Goal: Transaction & Acquisition: Purchase product/service

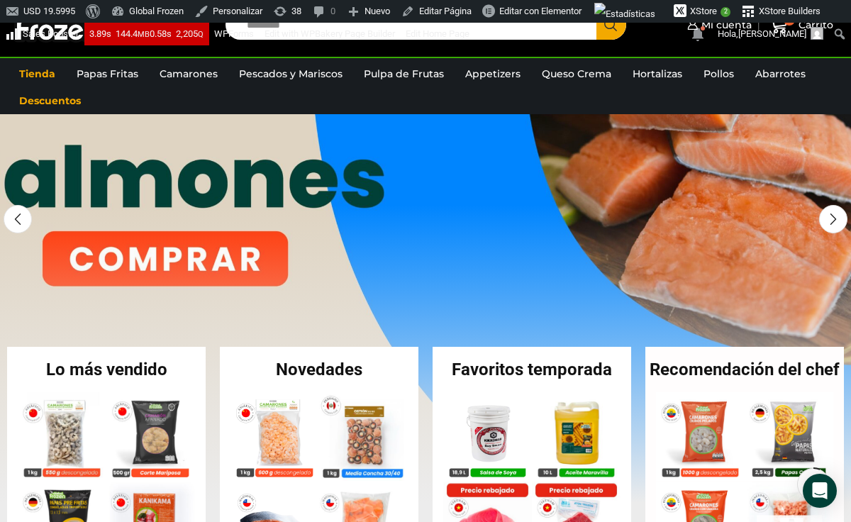
scroll to position [87, 0]
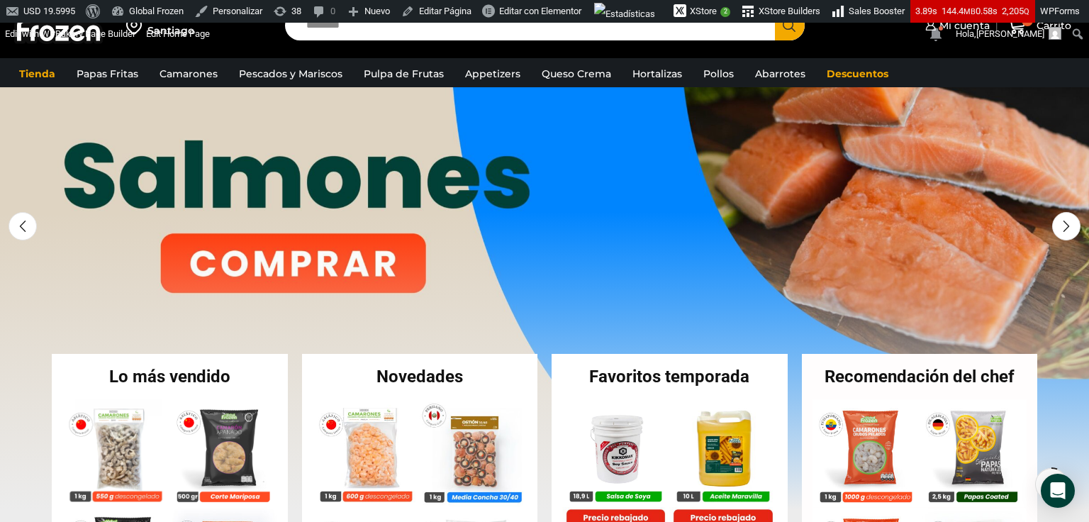
click at [316, 258] on link "1 / 3" at bounding box center [574, 297] width 1149 height 426
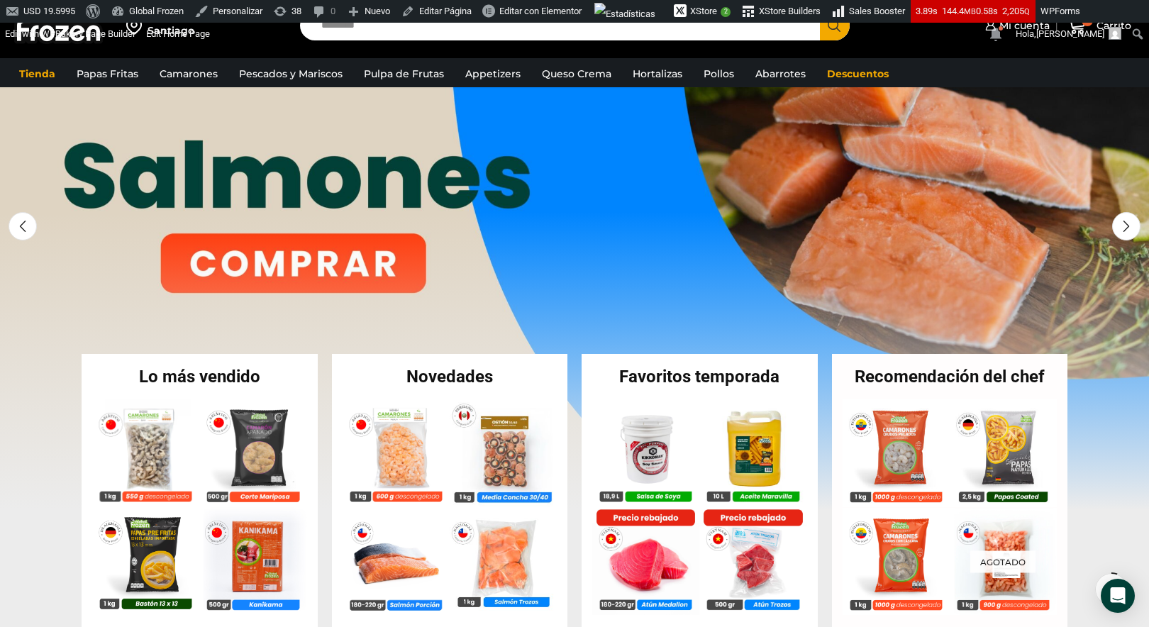
scroll to position [87, 0]
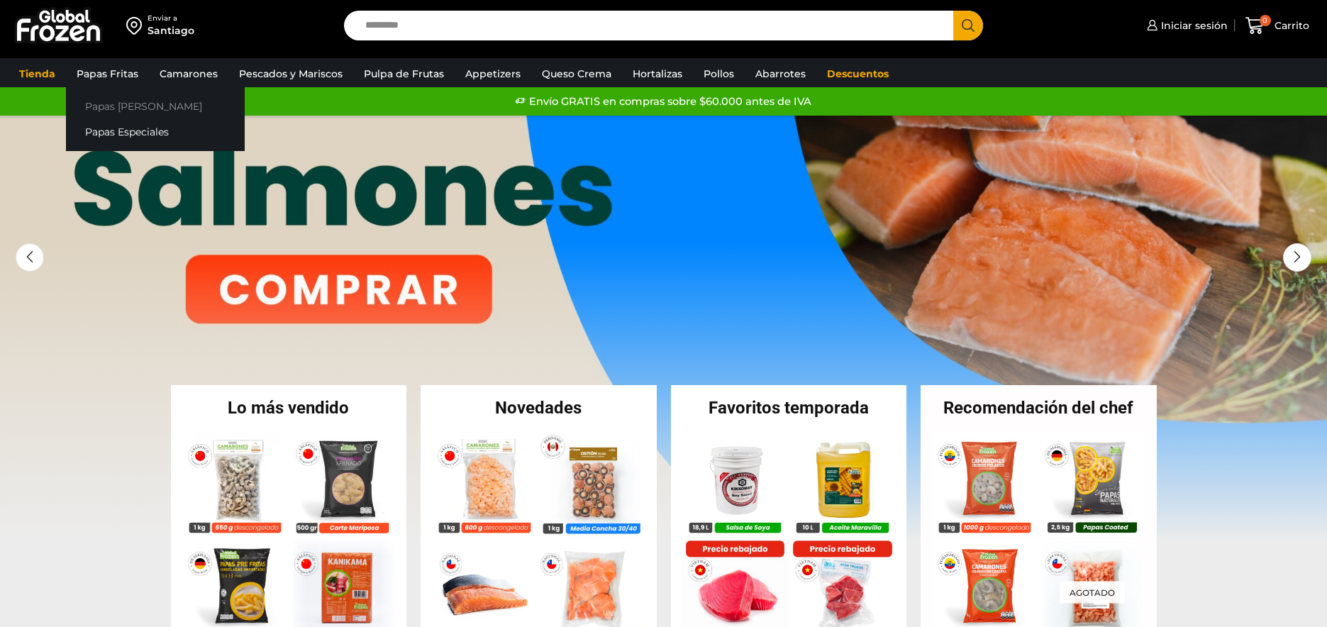
click at [122, 100] on link "Papas [PERSON_NAME]" at bounding box center [155, 106] width 179 height 26
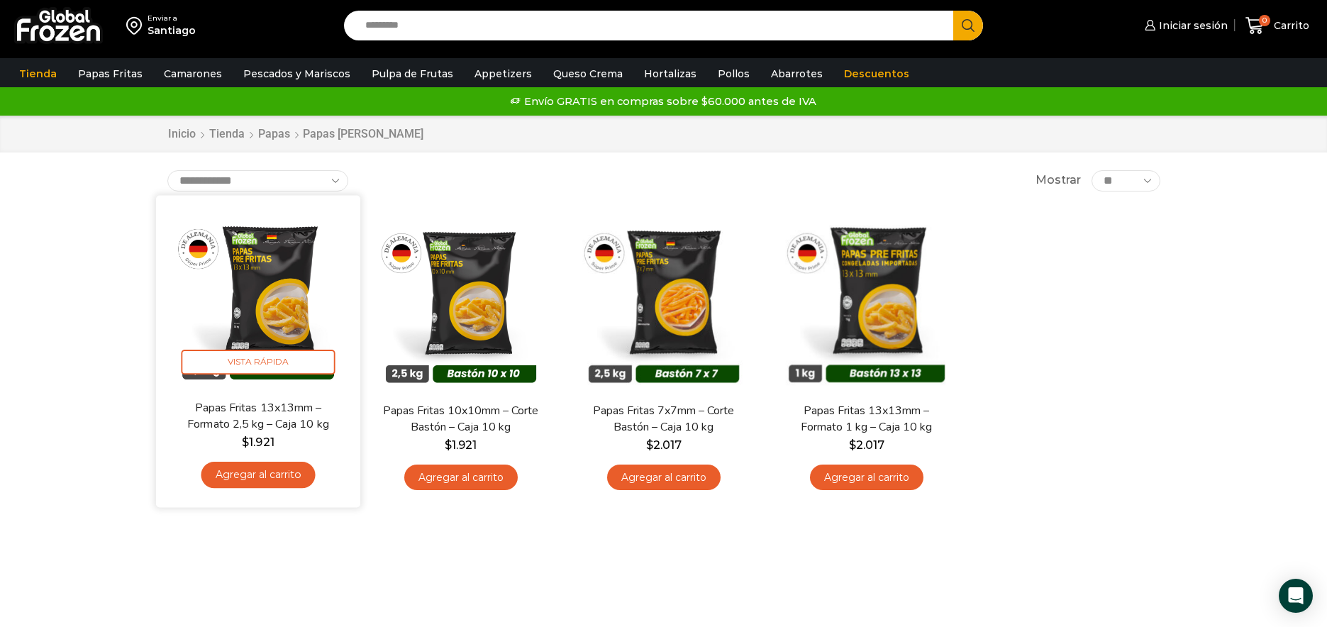
click at [231, 308] on img at bounding box center [258, 297] width 183 height 183
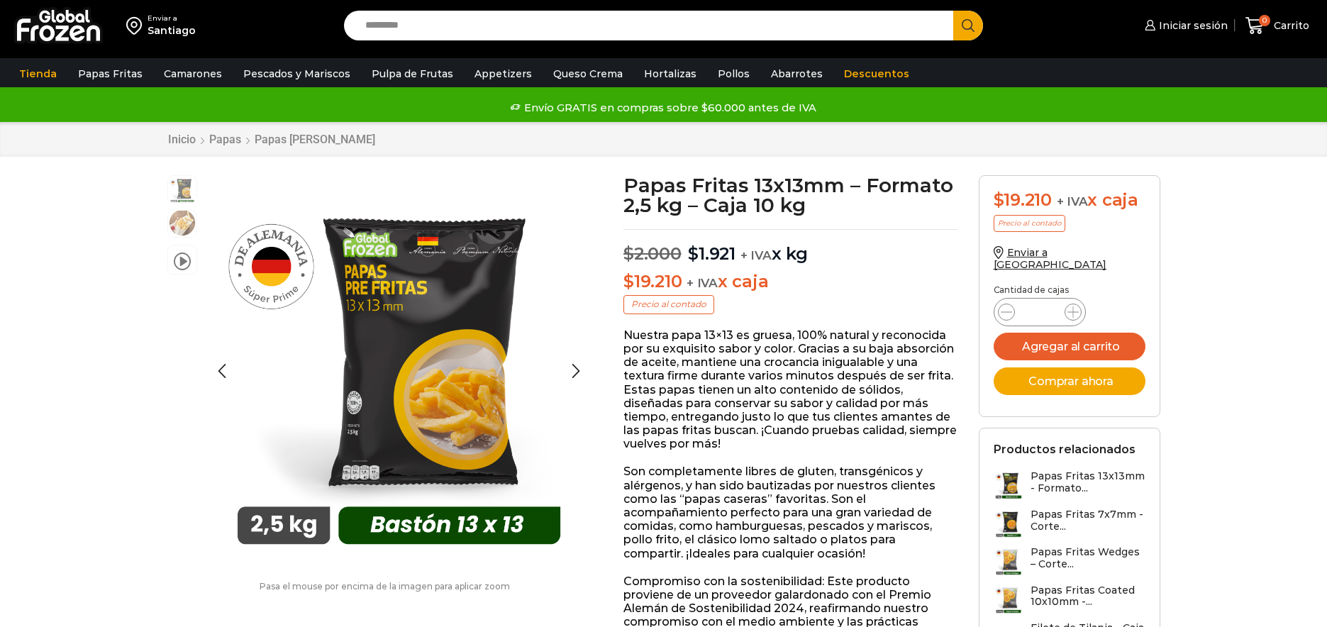
click at [173, 226] on img at bounding box center [182, 223] width 28 height 28
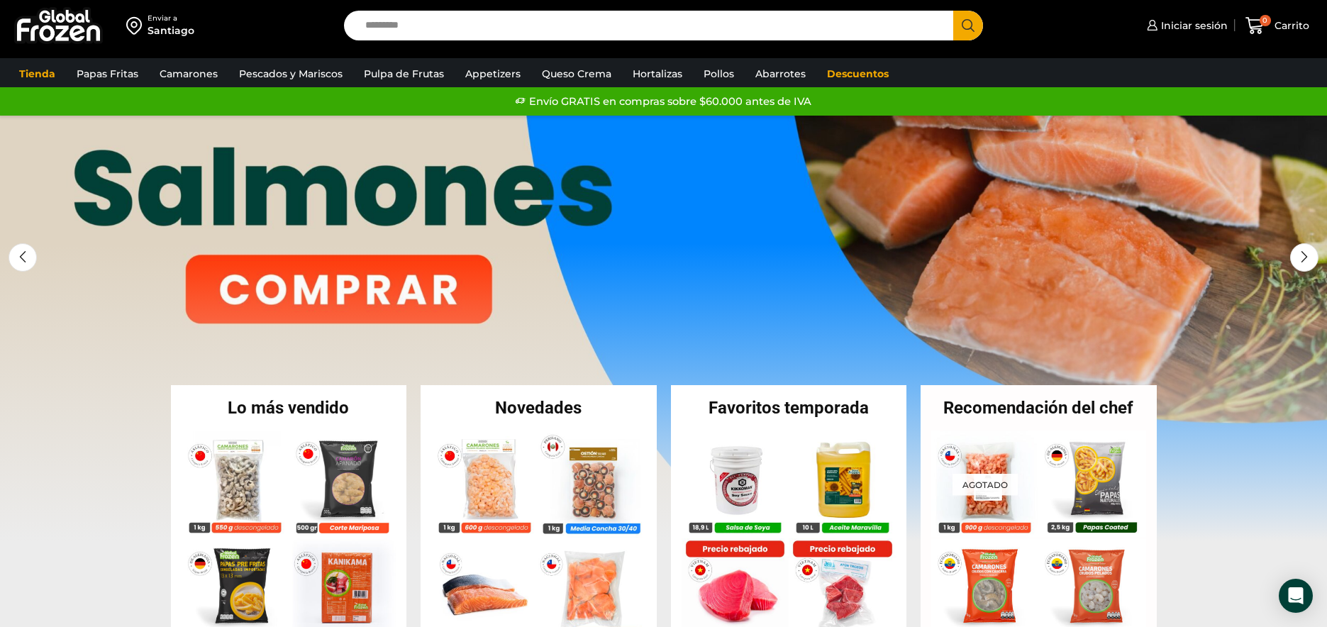
click at [382, 292] on link "1 / 3" at bounding box center [663, 329] width 1327 height 426
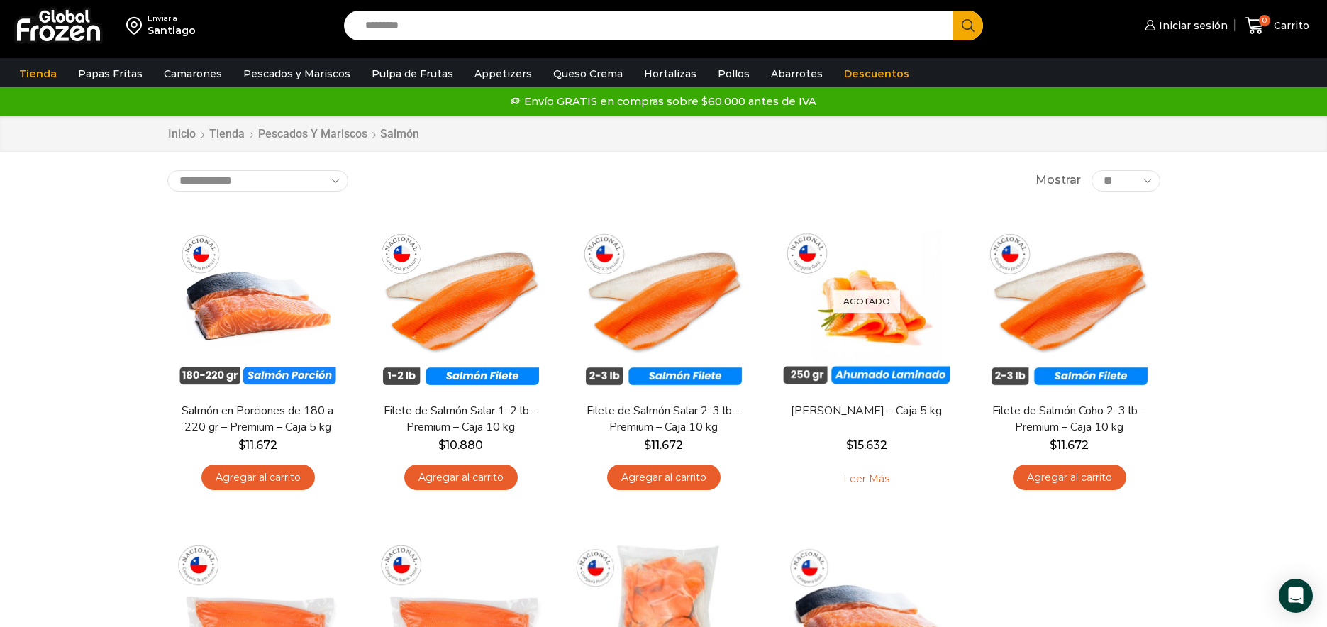
scroll to position [14, 0]
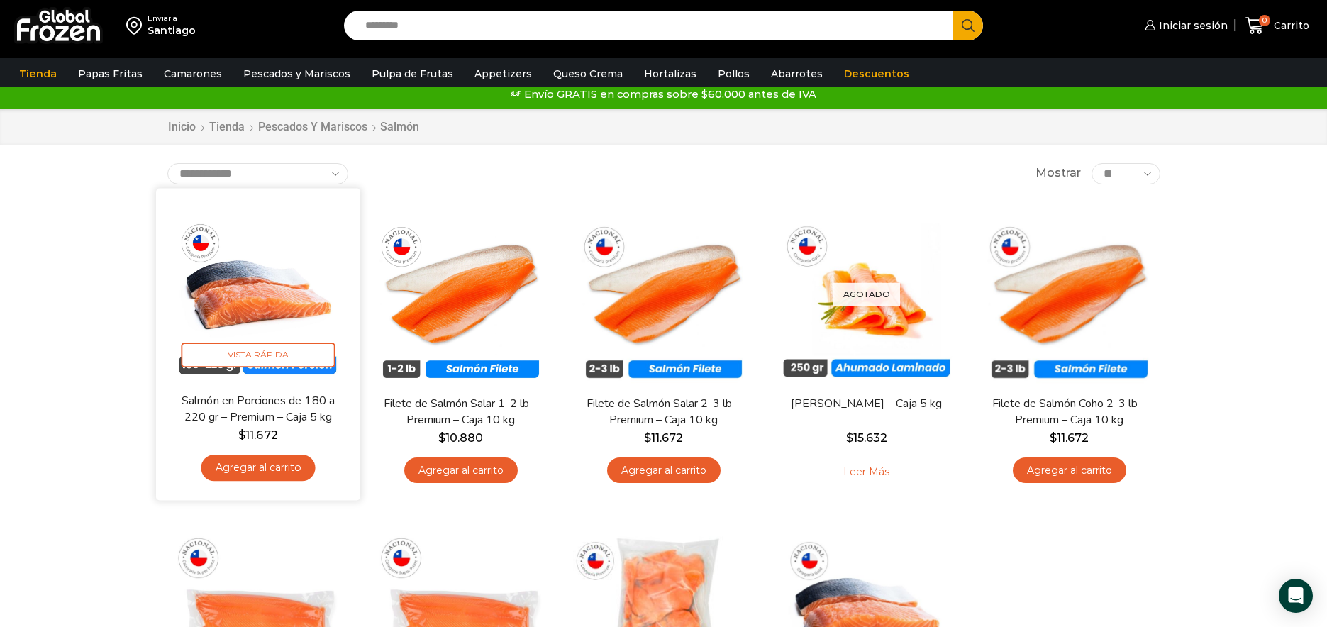
click at [250, 307] on img at bounding box center [258, 290] width 183 height 183
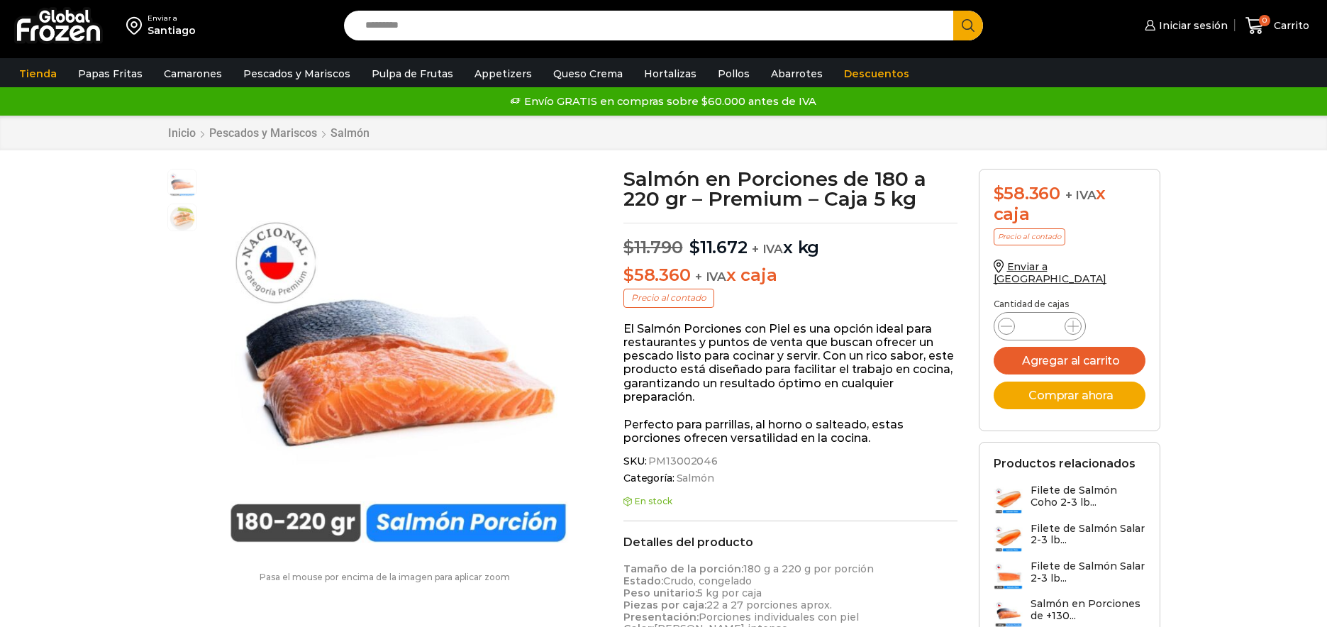
scroll to position [1, 0]
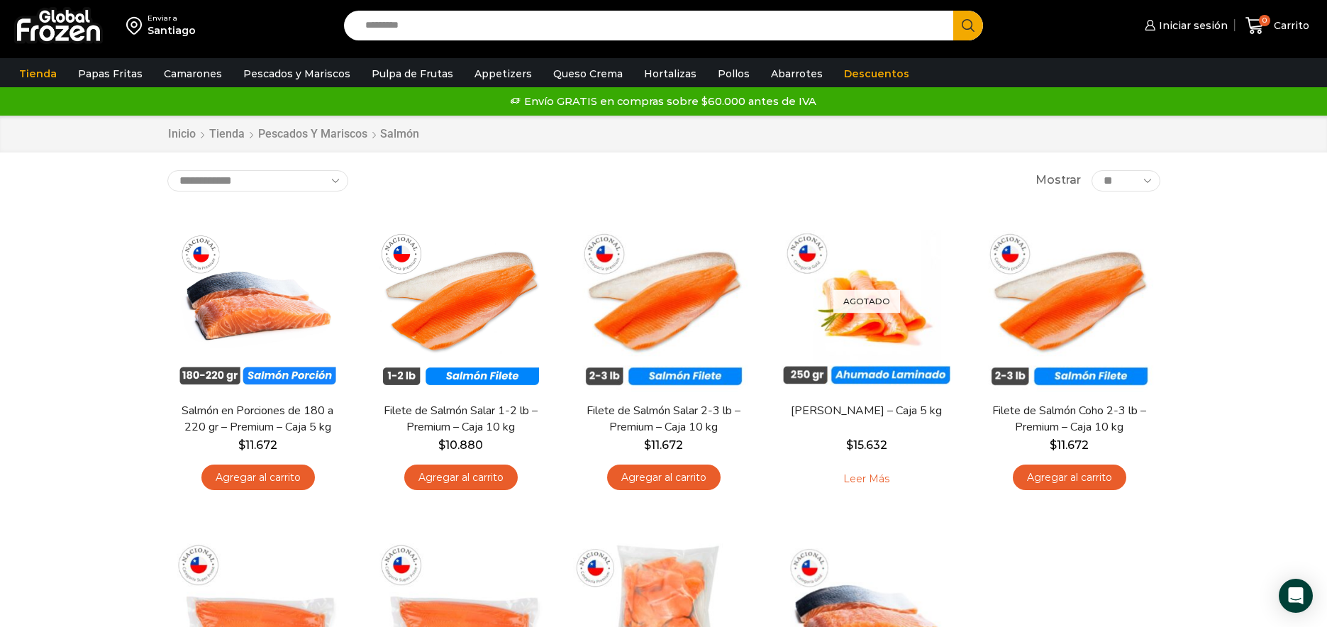
click at [30, 28] on img at bounding box center [58, 25] width 89 height 37
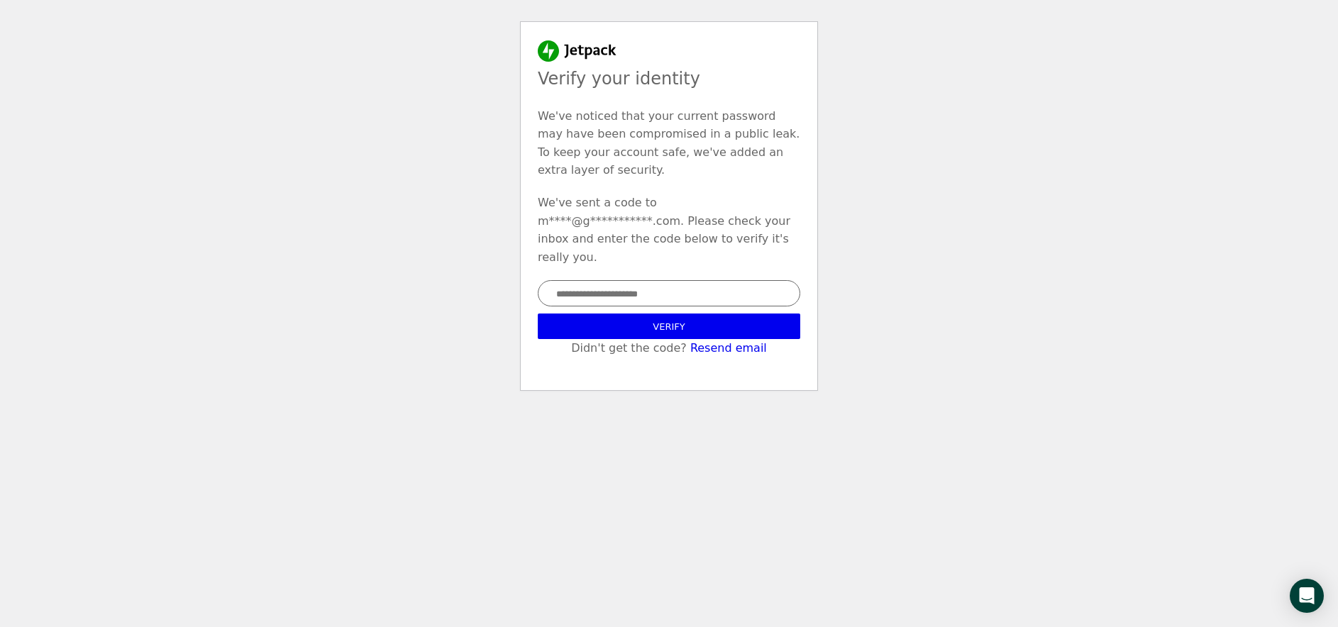
click at [665, 280] on input "text" at bounding box center [669, 293] width 262 height 26
click at [701, 280] on input "text" at bounding box center [669, 293] width 262 height 26
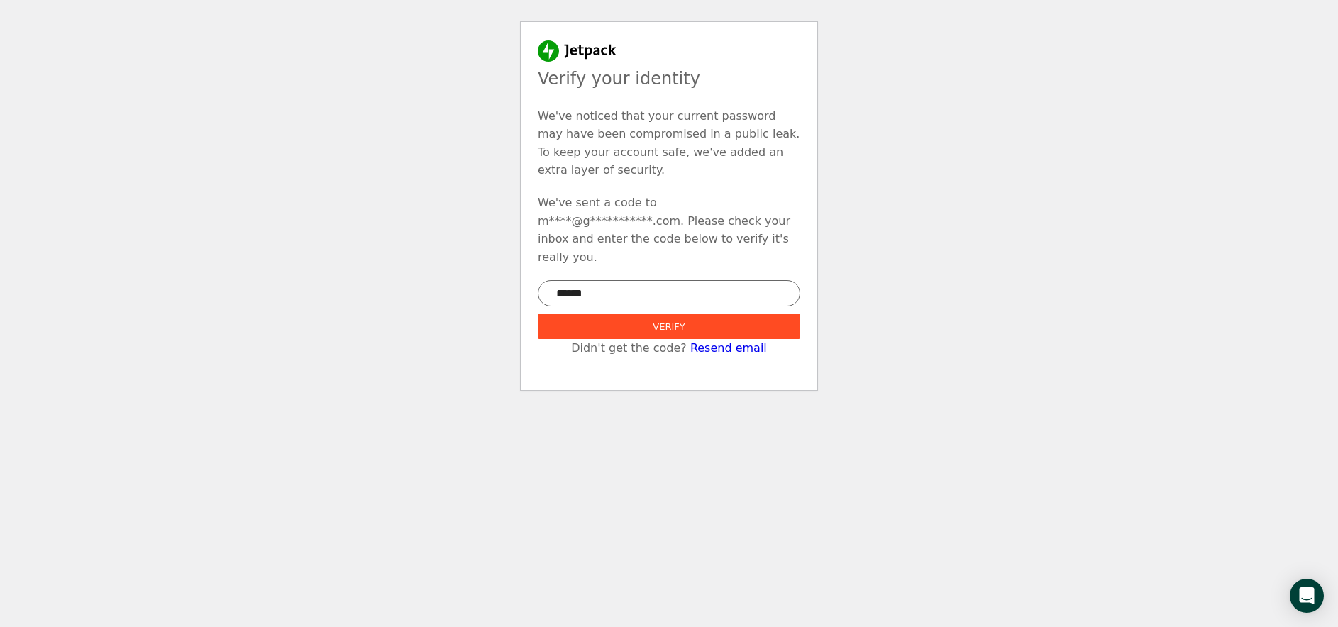
type input "******"
click at [713, 313] on button "Verify" at bounding box center [669, 326] width 262 height 26
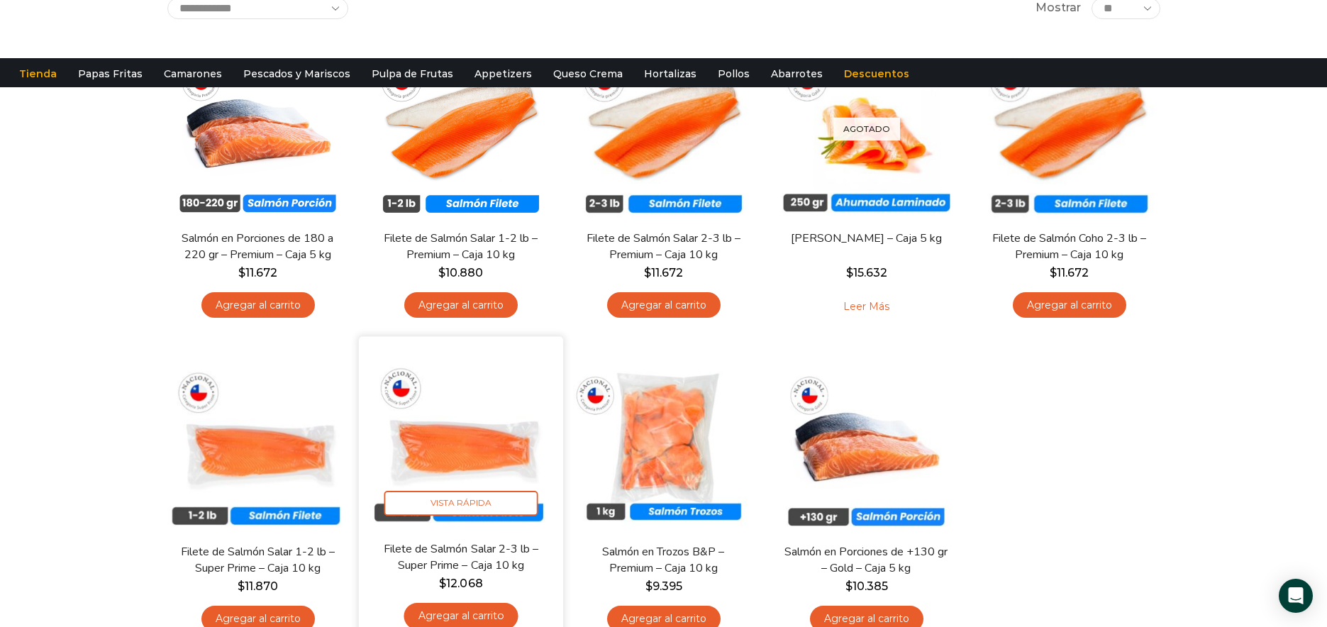
scroll to position [304, 0]
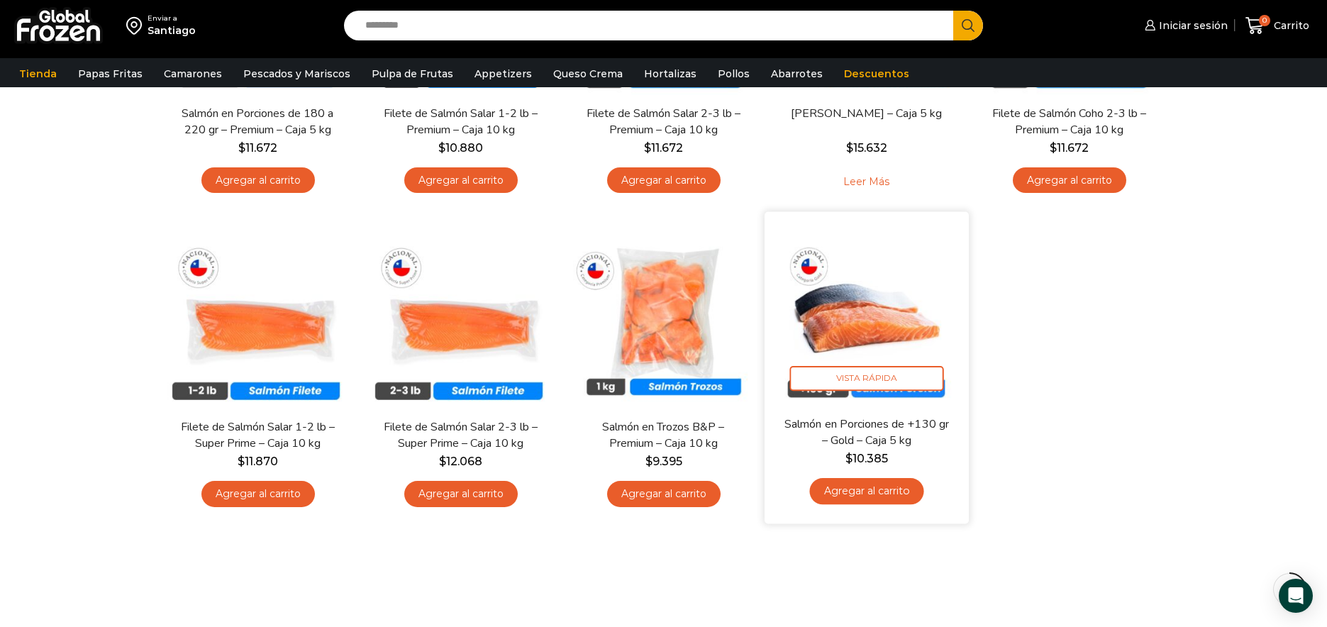
click at [871, 311] on img at bounding box center [866, 313] width 183 height 183
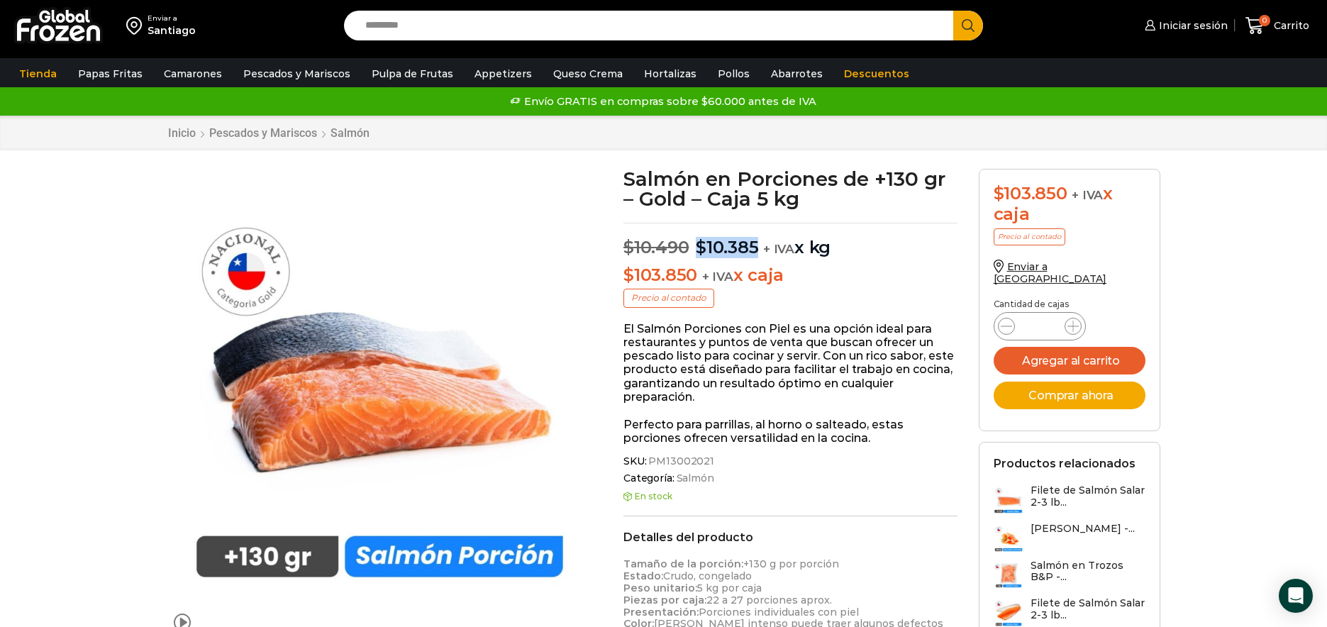
drag, startPoint x: 696, startPoint y: 251, endPoint x: 754, endPoint y: 248, distance: 58.3
click at [754, 248] on bdi "$ 10.385" at bounding box center [727, 247] width 62 height 21
drag, startPoint x: 756, startPoint y: 201, endPoint x: 774, endPoint y: 204, distance: 18.7
click at [774, 204] on h1 "Salmón en Porciones de +130 gr – Gold – Caja 5 kg" at bounding box center [790, 189] width 334 height 40
drag, startPoint x: 621, startPoint y: 280, endPoint x: 704, endPoint y: 279, distance: 83.0
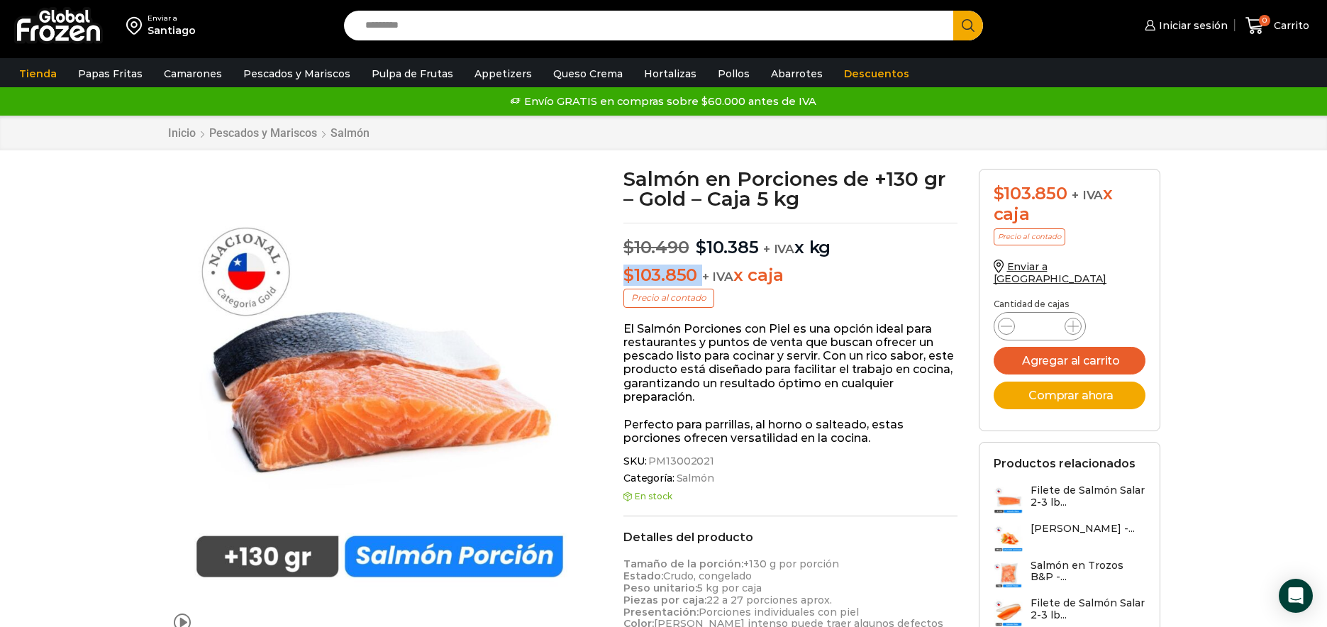
click at [704, 279] on div "Salmón en Porciones de +130 gr – Gold – Caja 5 kg $ 10.490 Original price was: …" at bounding box center [790, 610] width 355 height 882
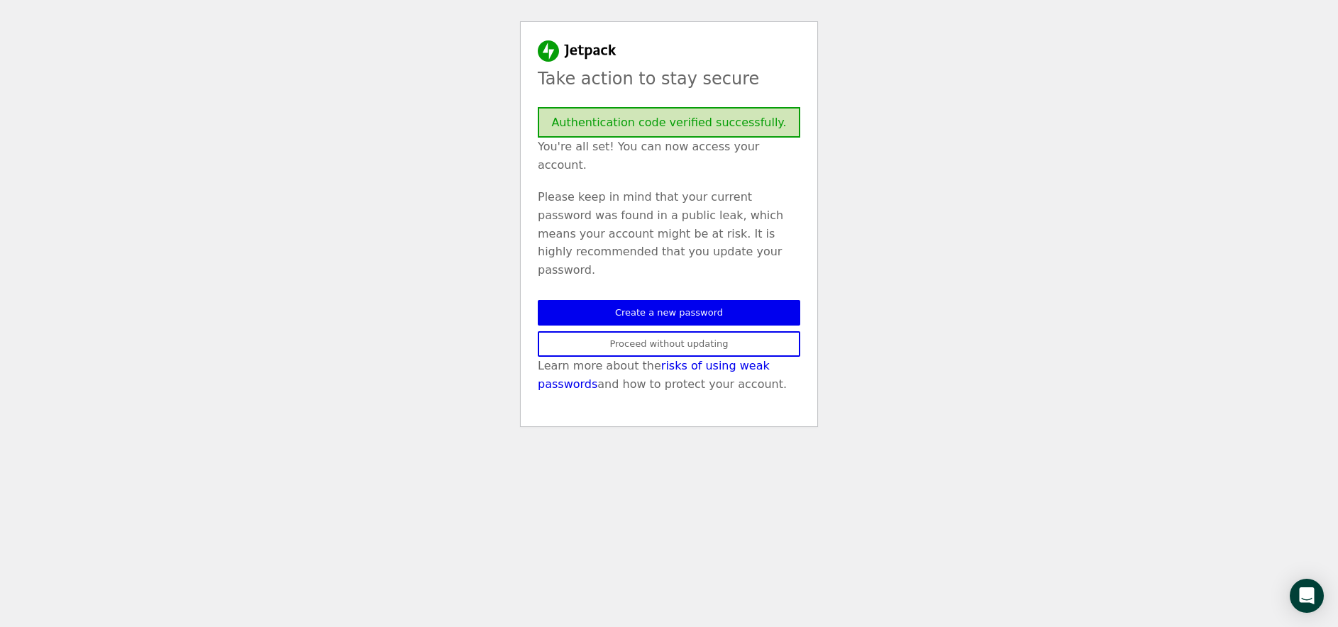
click at [688, 331] on link "Proceed without updating" at bounding box center [669, 344] width 262 height 26
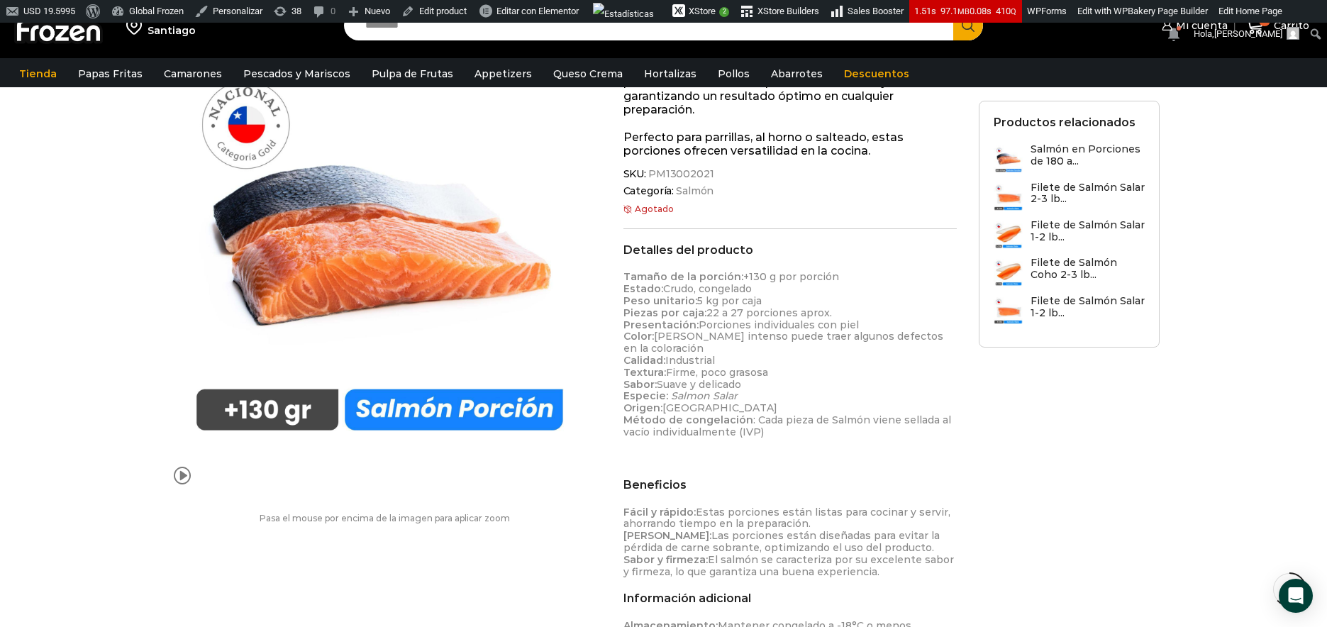
scroll to position [546, 0]
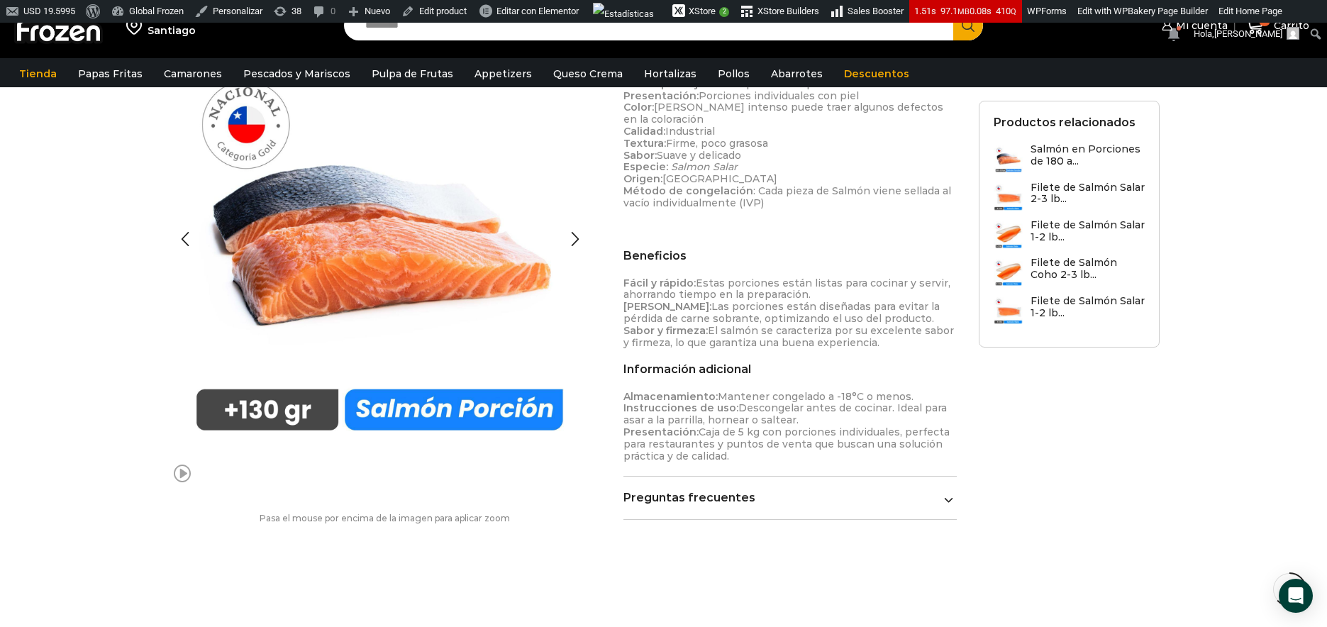
click at [179, 484] on li "video" at bounding box center [182, 474] width 30 height 30
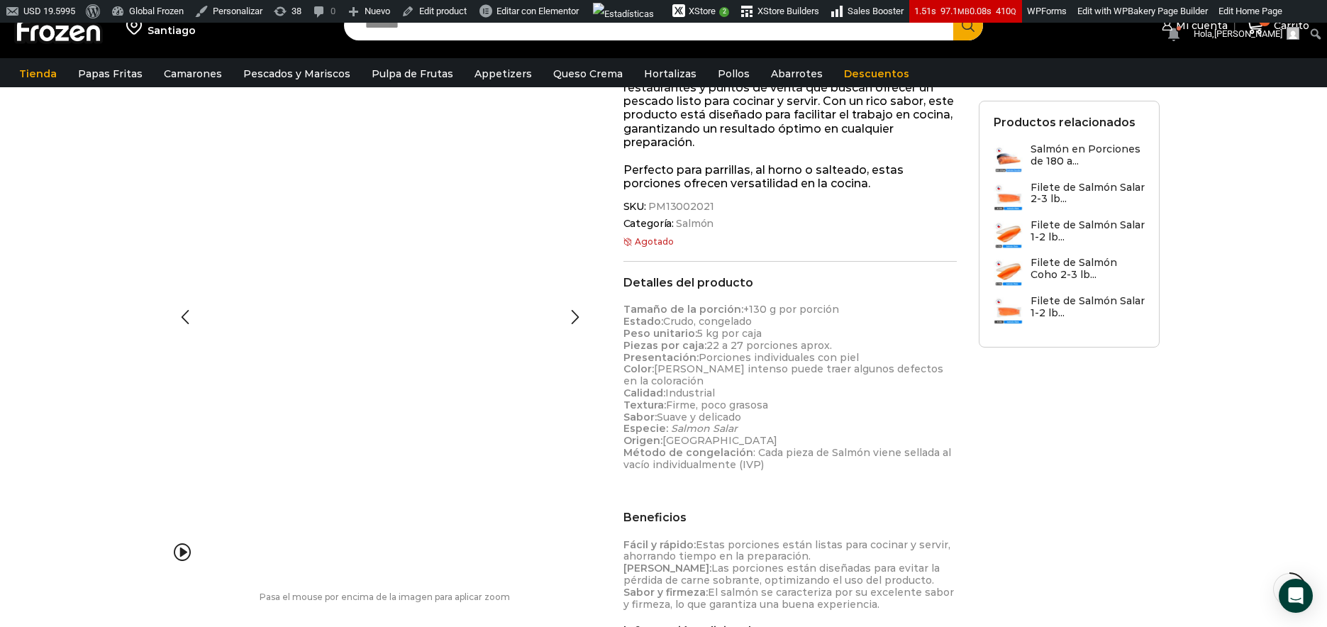
scroll to position [273, 0]
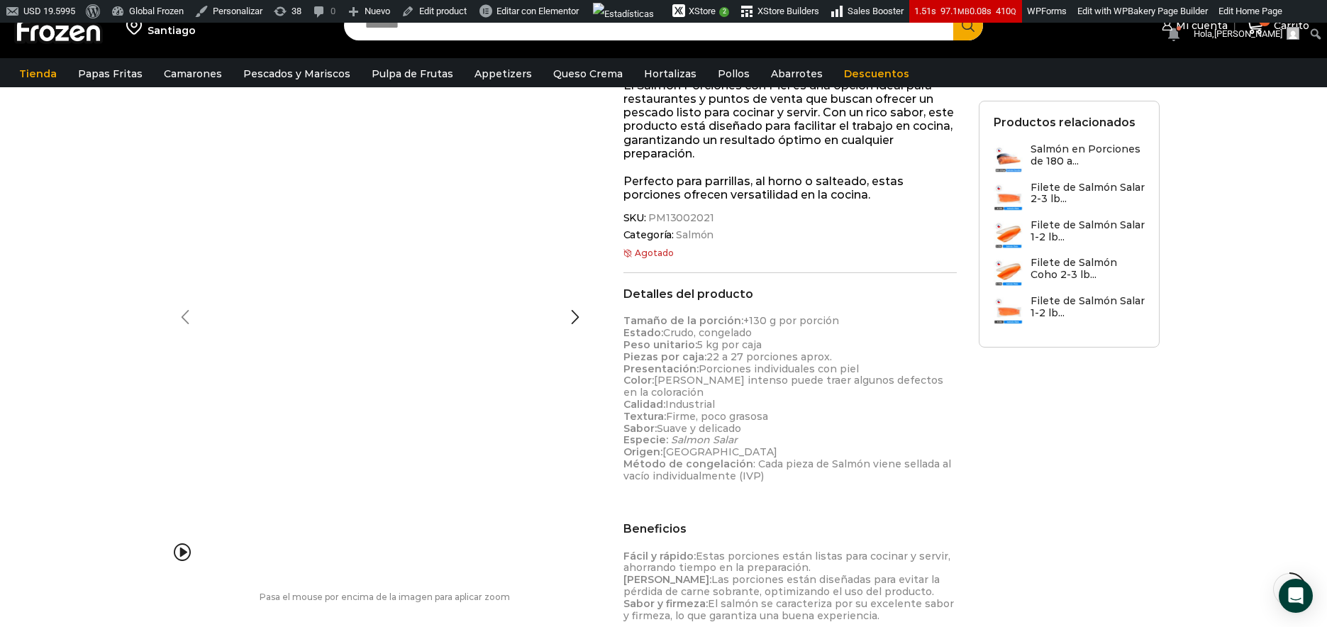
click at [183, 318] on div "Previous slide" at bounding box center [184, 317] width 35 height 35
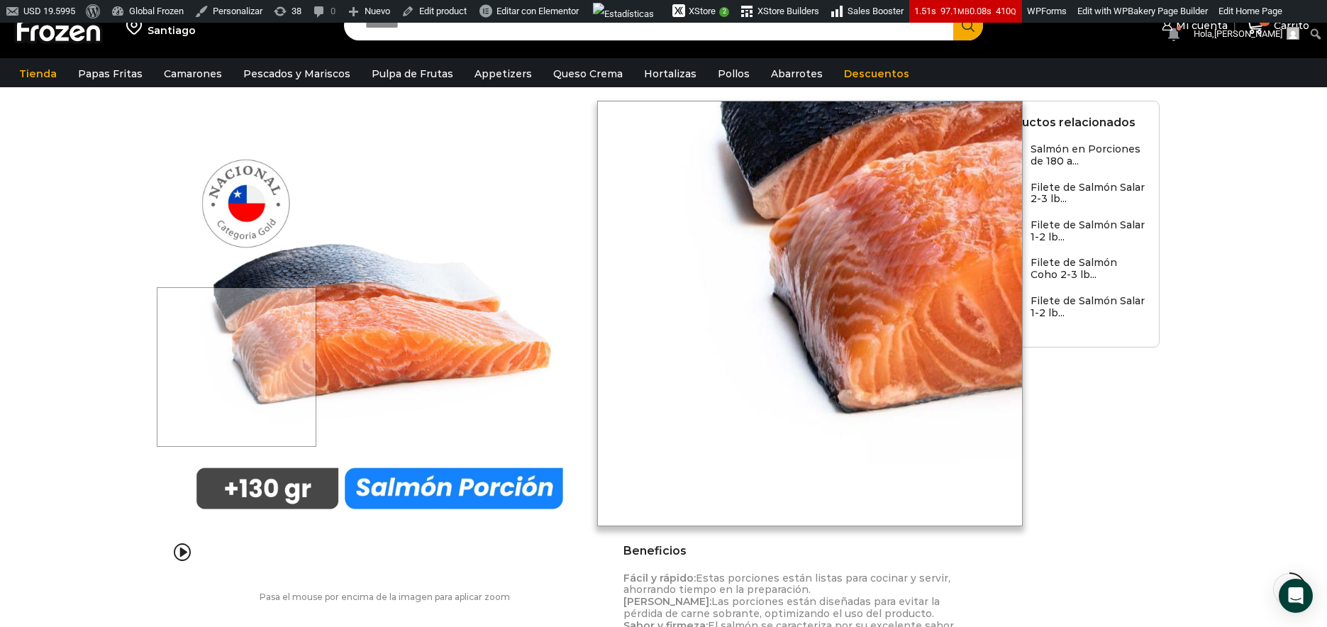
scroll to position [246, 0]
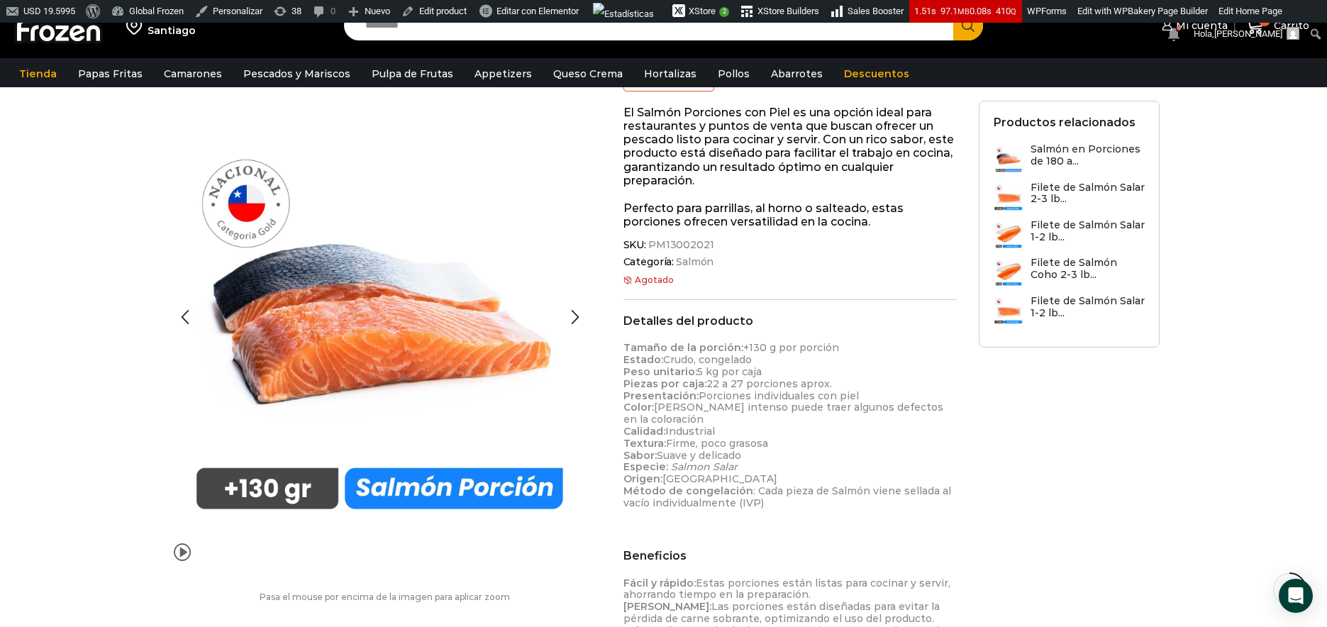
click at [182, 556] on span at bounding box center [182, 551] width 17 height 19
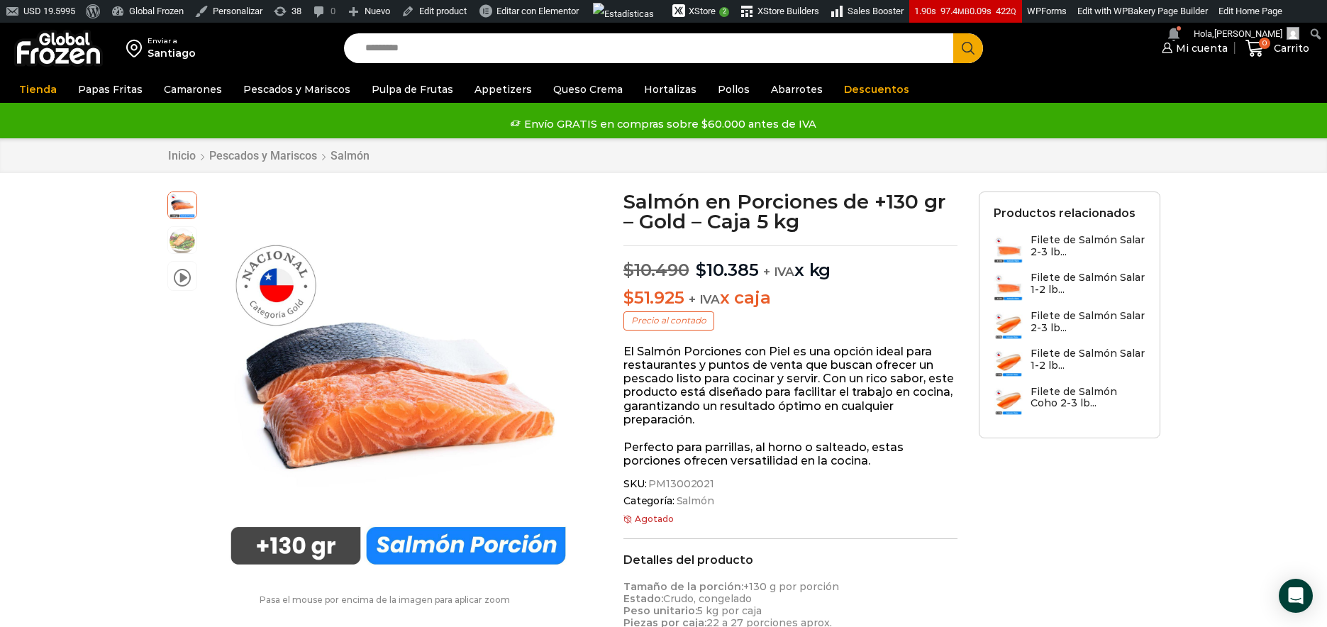
click at [79, 61] on img at bounding box center [58, 48] width 89 height 37
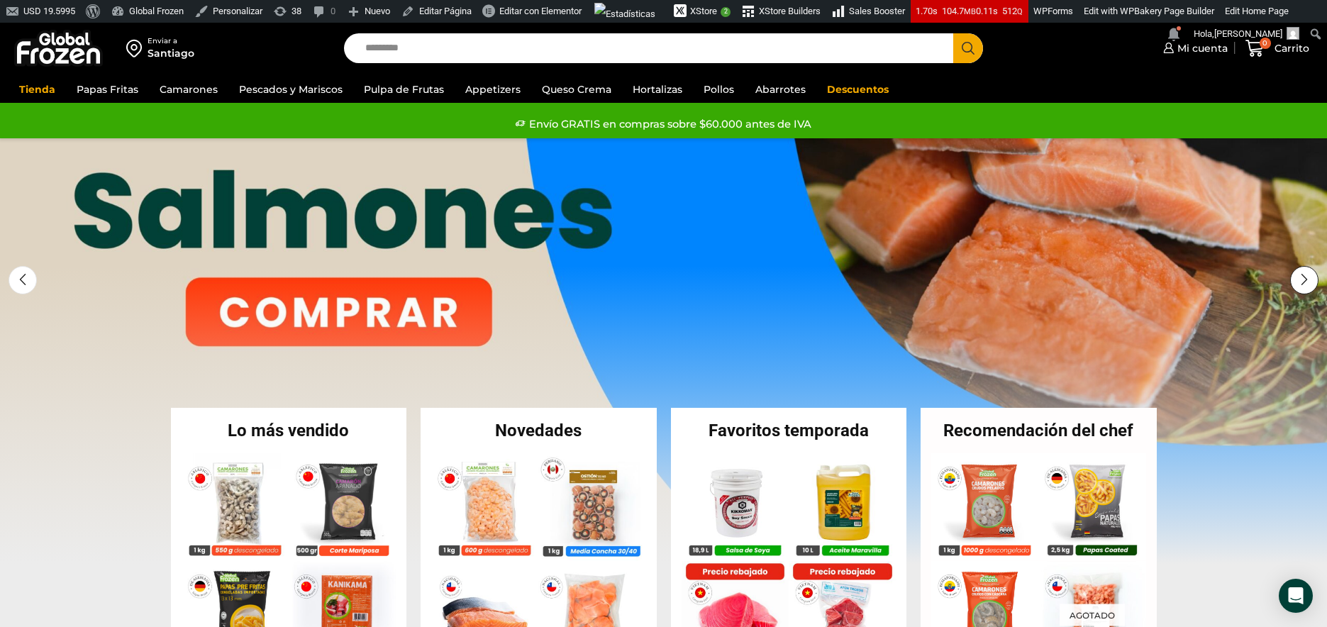
click at [1307, 288] on div "Next slide" at bounding box center [1304, 280] width 28 height 28
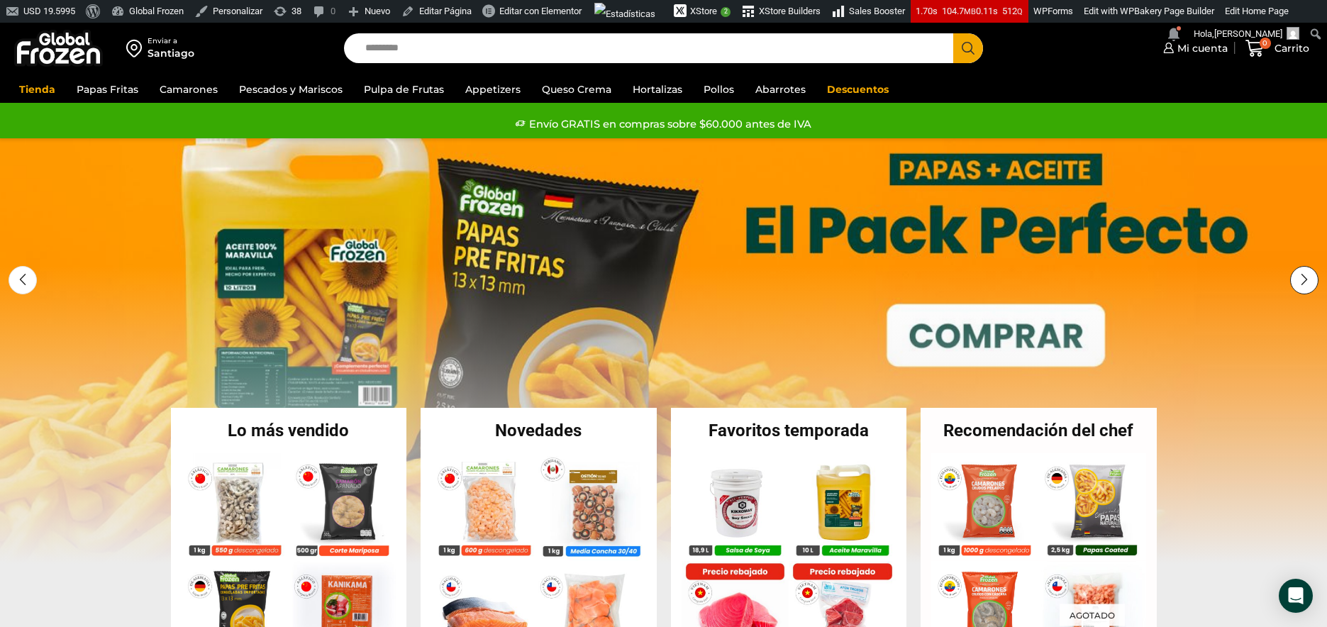
click at [1307, 288] on div "Next slide" at bounding box center [1304, 280] width 28 height 28
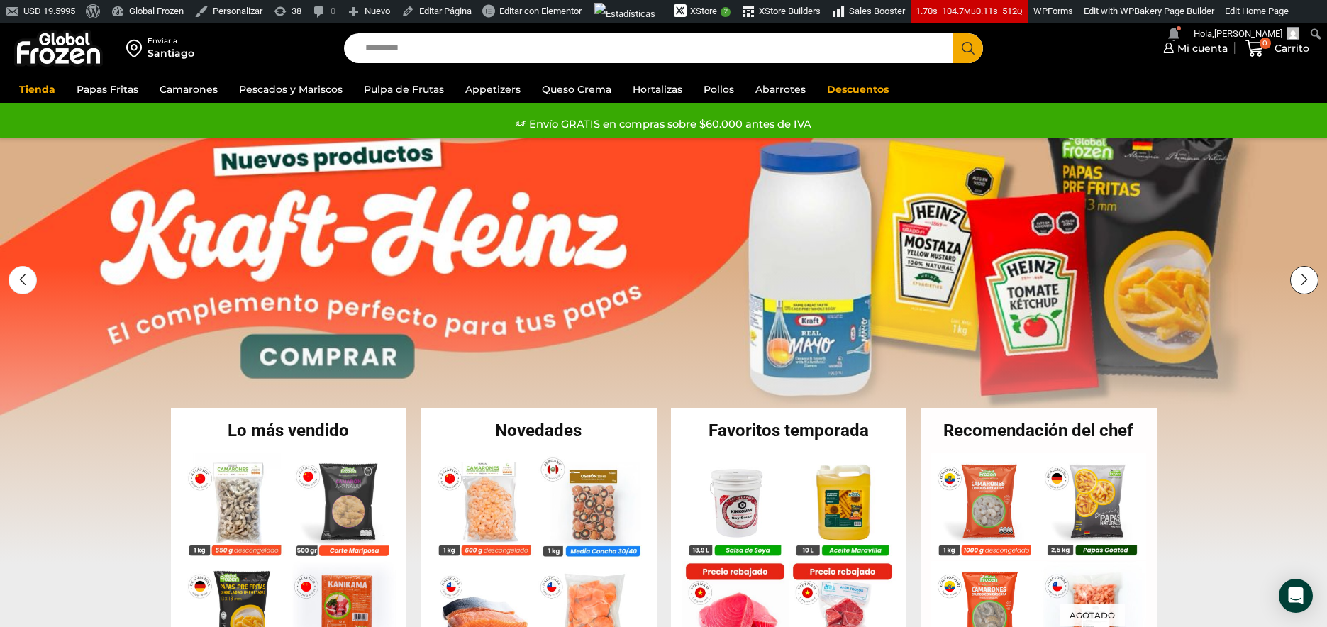
click at [1307, 288] on div "Next slide" at bounding box center [1304, 280] width 28 height 28
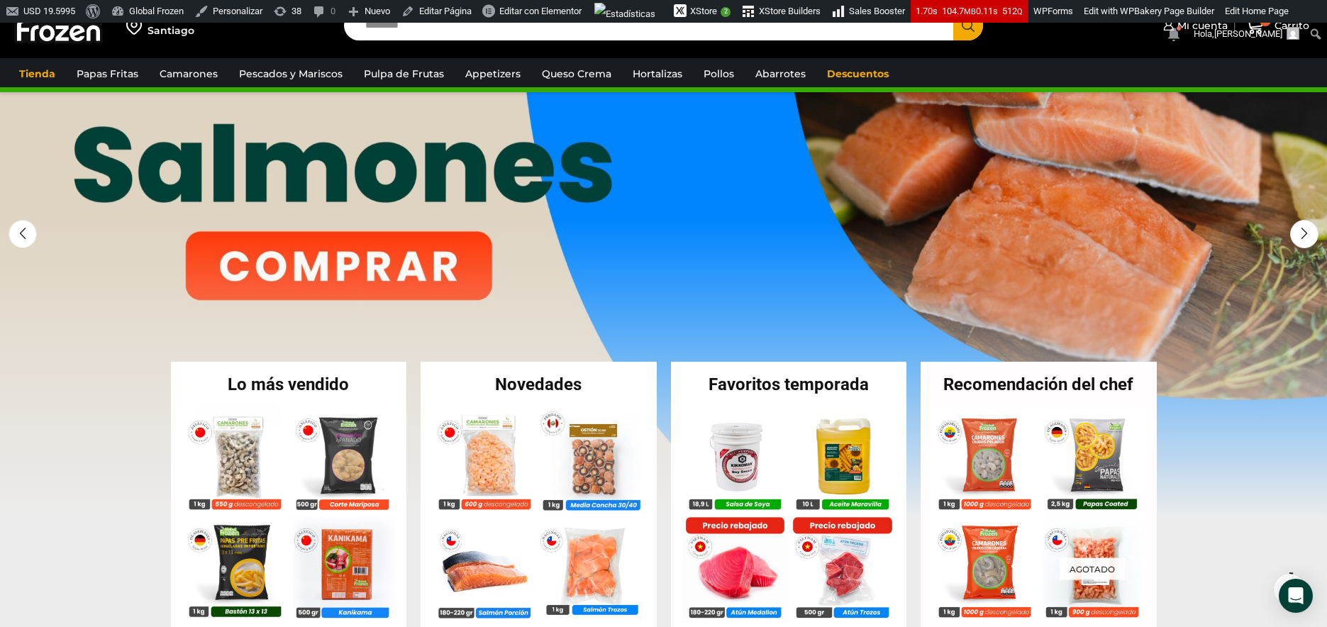
scroll to position [55, 0]
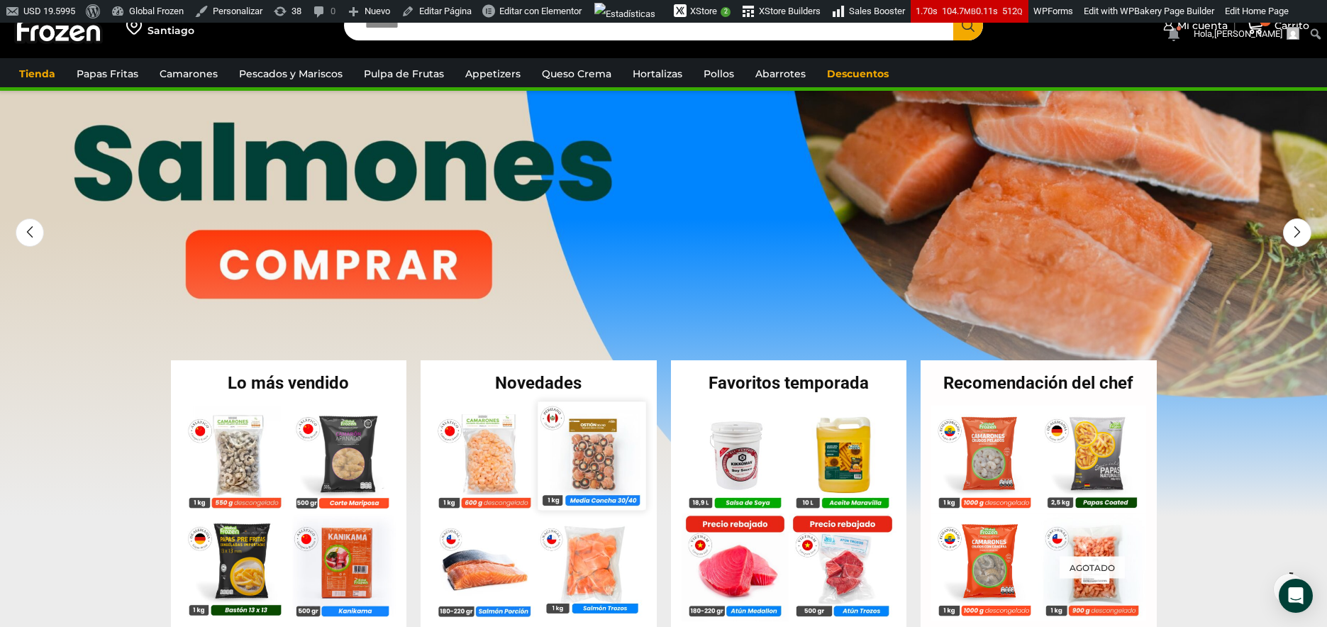
click at [590, 466] on img at bounding box center [592, 455] width 108 height 108
